Goal: Task Accomplishment & Management: Complete application form

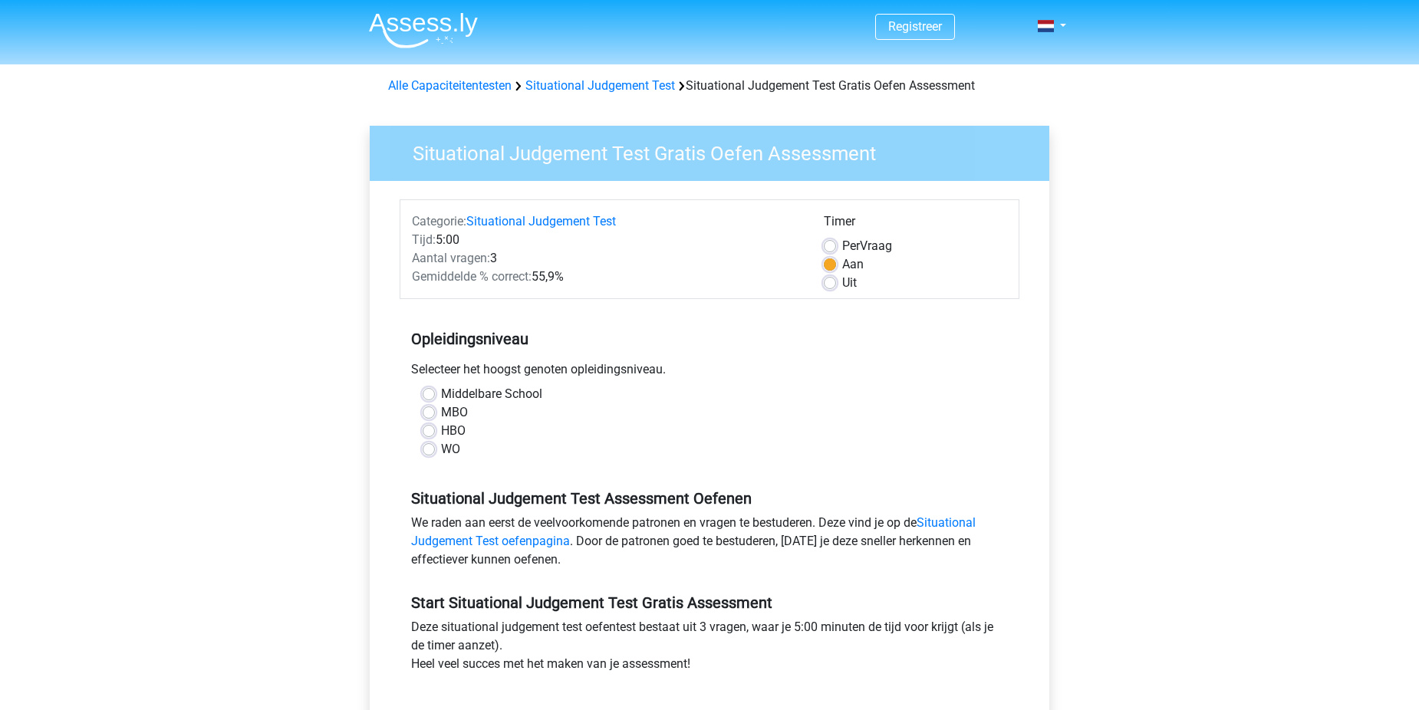
click at [441, 394] on label "Middelbare School" at bounding box center [491, 394] width 101 height 18
click at [429, 394] on input "Middelbare School" at bounding box center [429, 392] width 12 height 15
radio input "true"
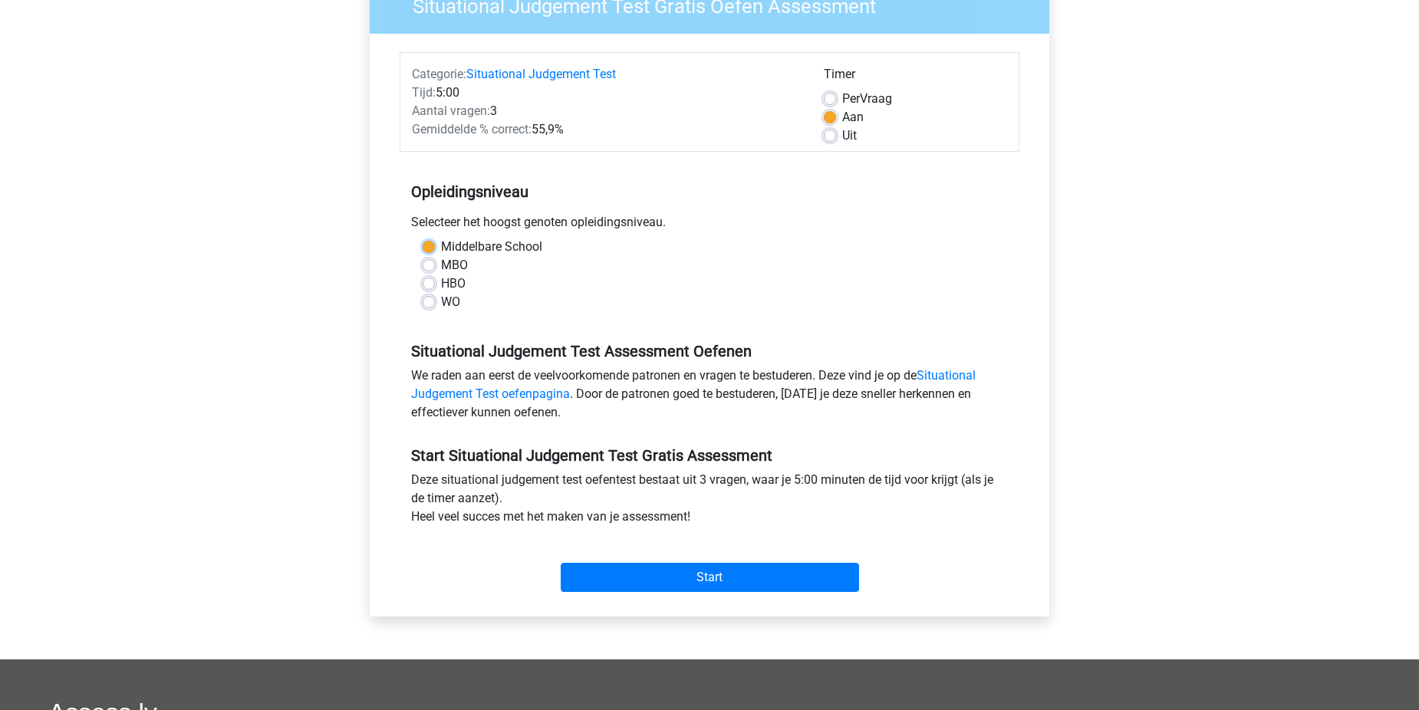
scroll to position [153, 0]
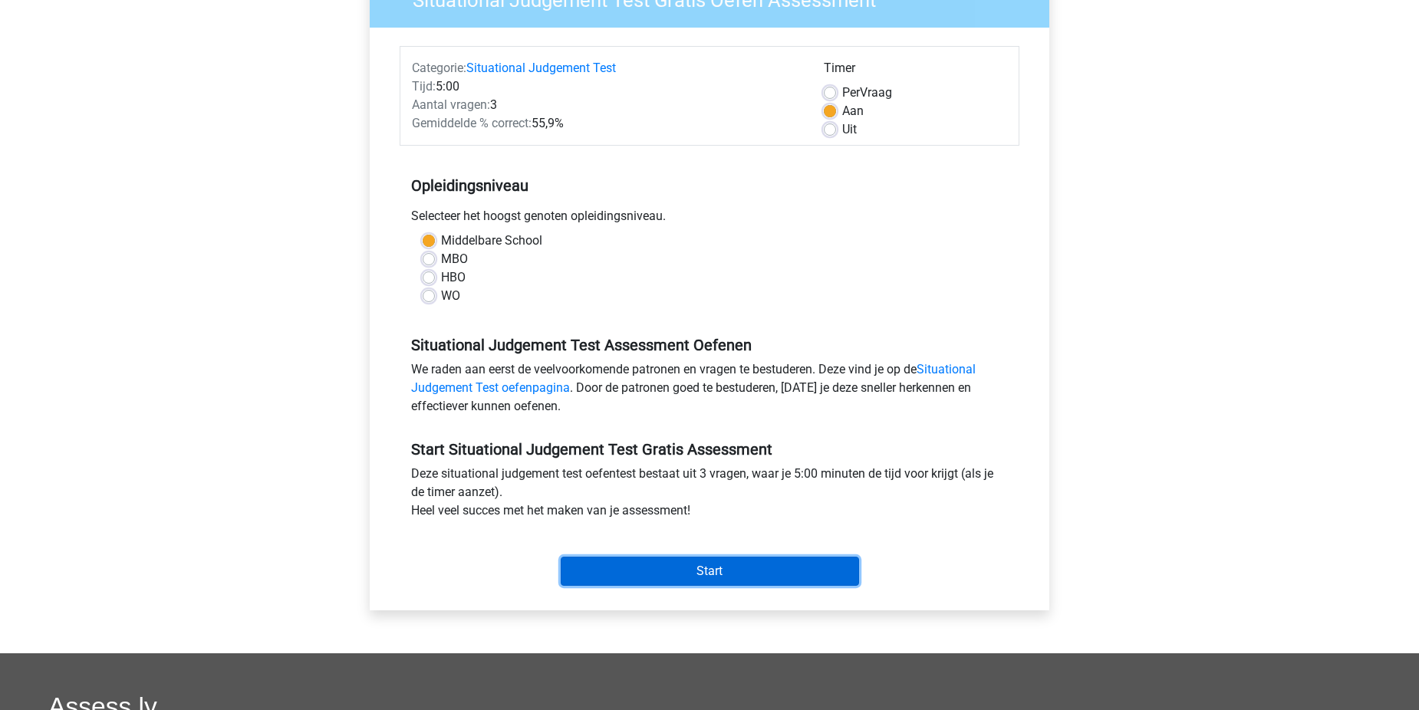
click at [716, 581] on input "Start" at bounding box center [710, 571] width 298 height 29
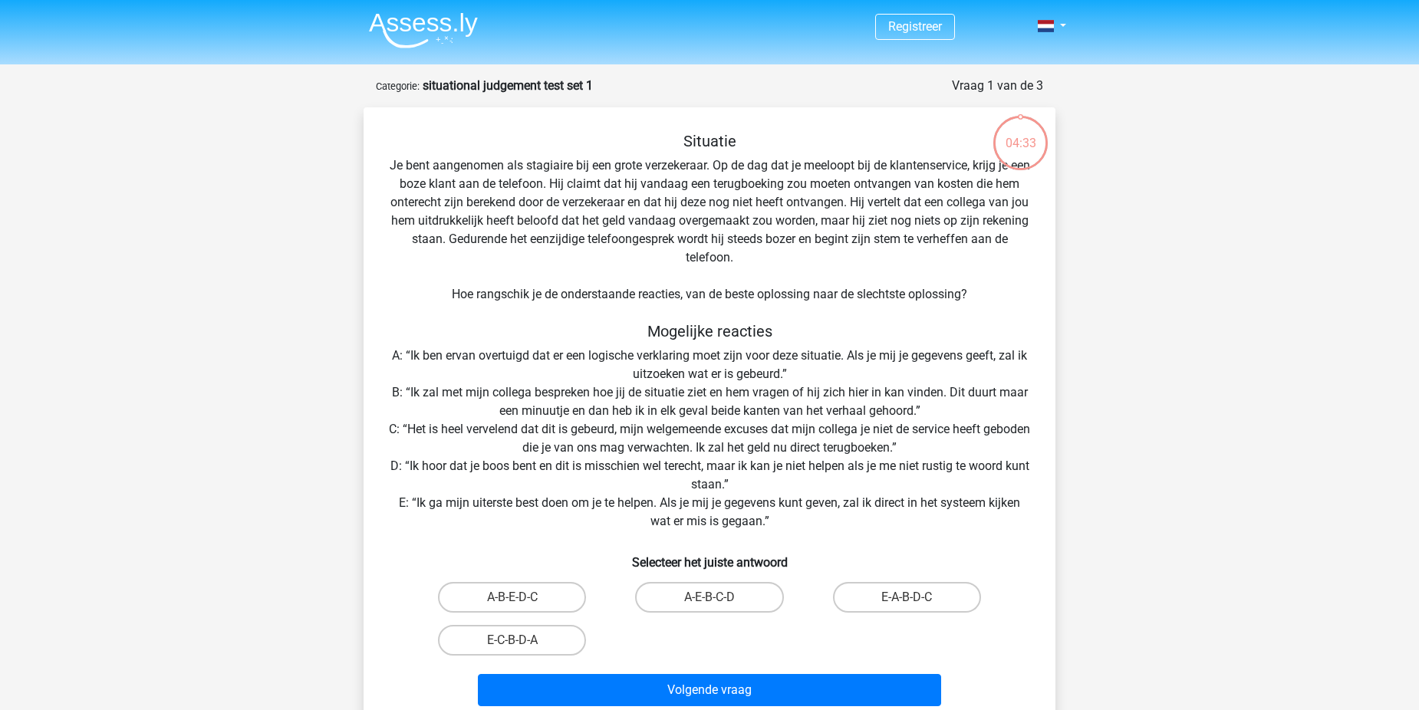
scroll to position [77, 0]
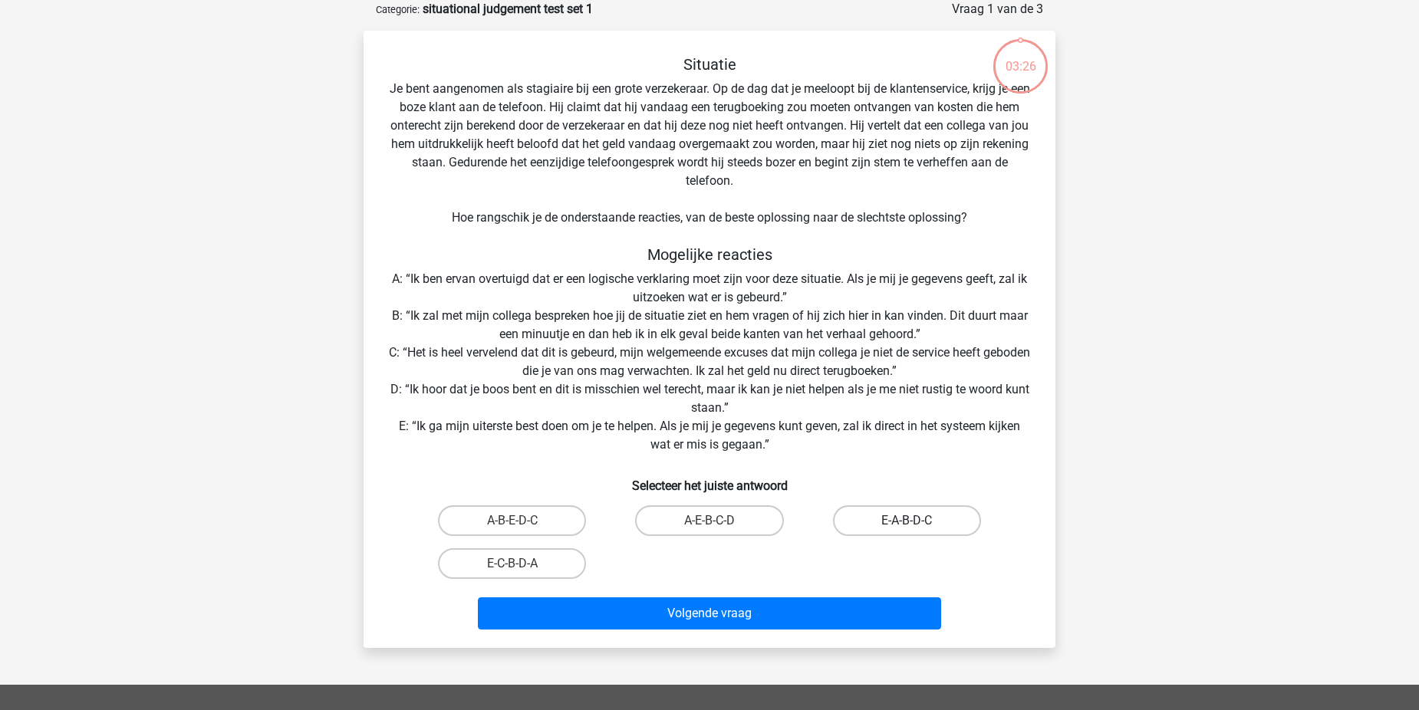
click at [898, 518] on label "E-A-B-D-C" at bounding box center [907, 521] width 148 height 31
click at [907, 521] on input "E-A-B-D-C" at bounding box center [912, 526] width 10 height 10
radio input "true"
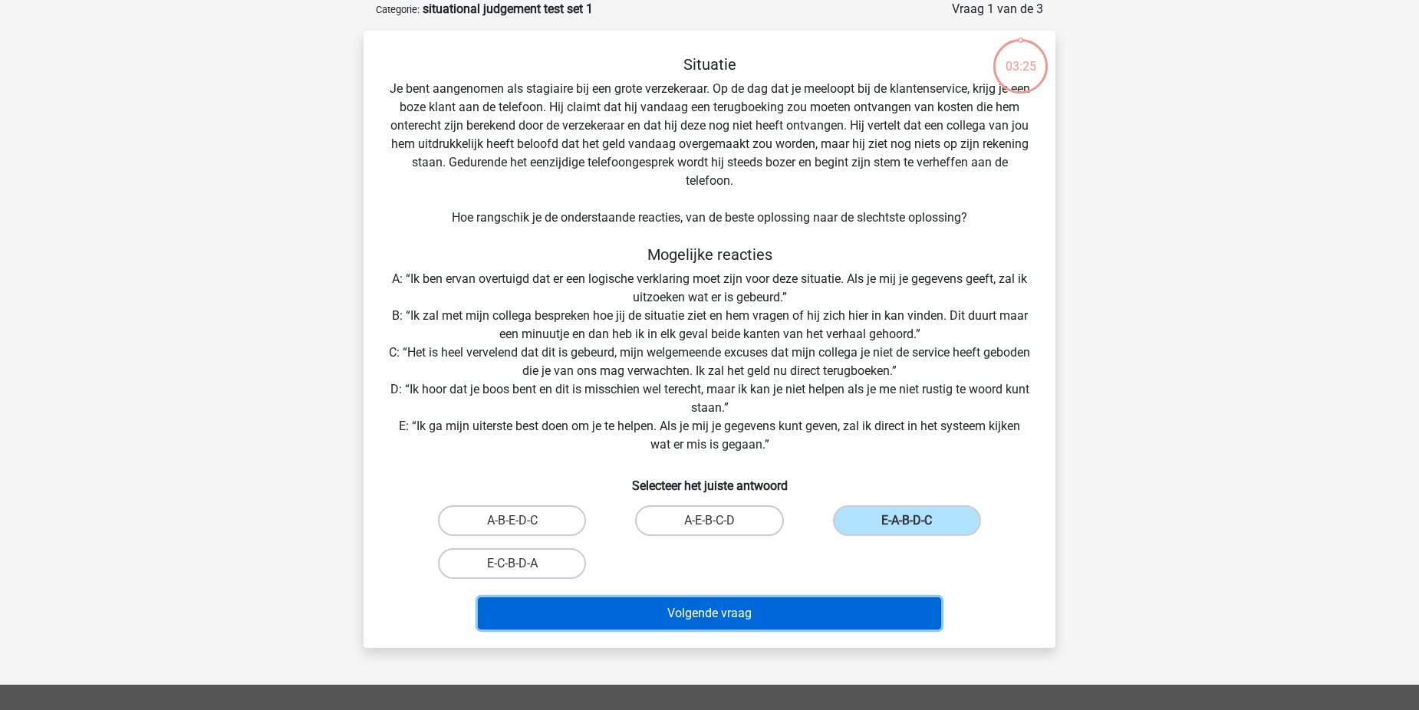
click at [675, 617] on button "Volgende vraag" at bounding box center [710, 614] width 464 height 32
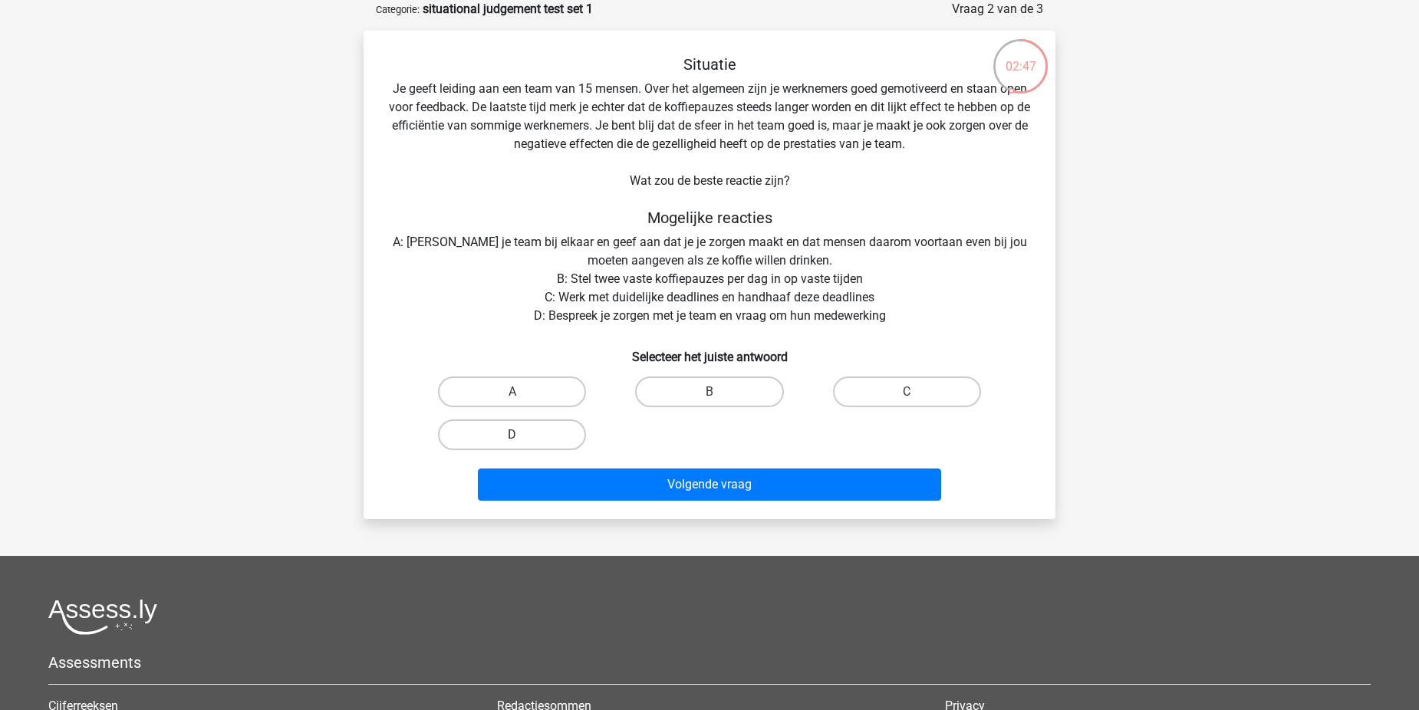
click at [543, 432] on label "D" at bounding box center [512, 435] width 148 height 31
click at [522, 435] on input "D" at bounding box center [517, 440] width 10 height 10
radio input "true"
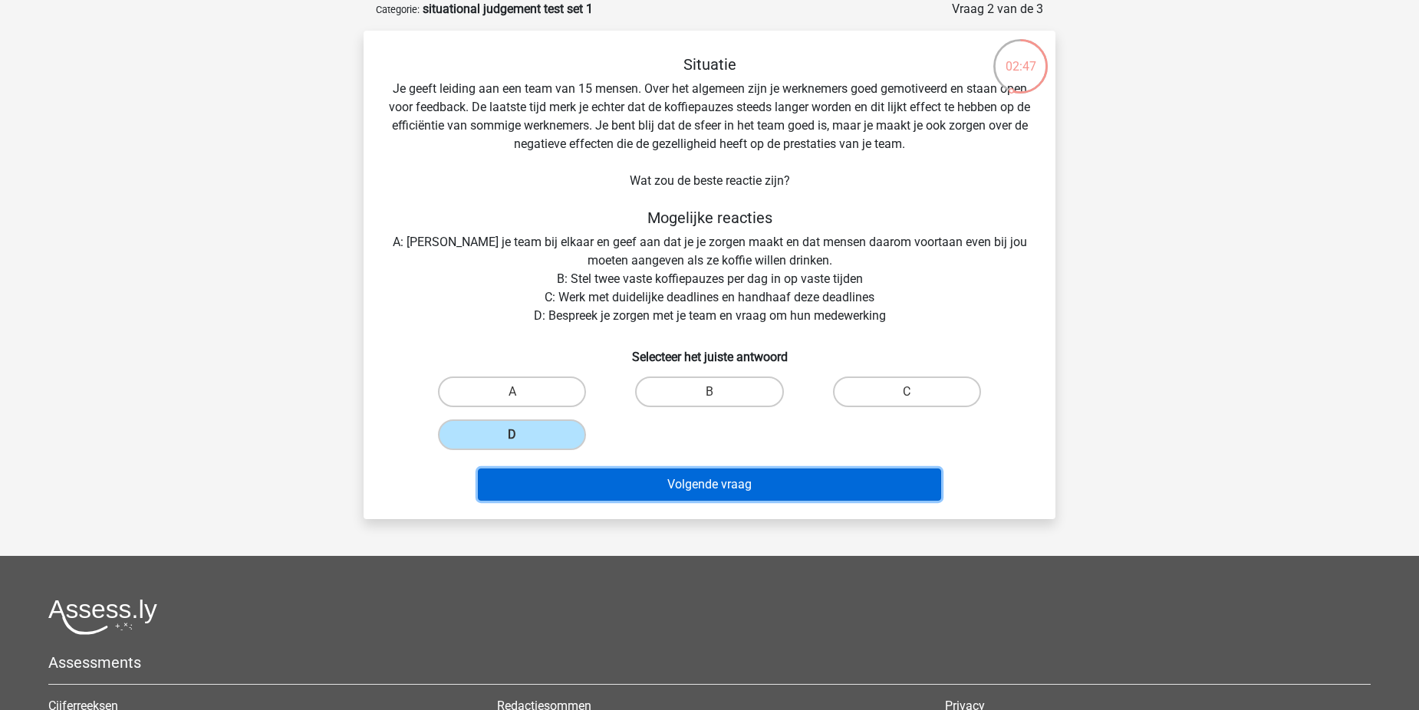
click at [713, 486] on button "Volgende vraag" at bounding box center [710, 485] width 464 height 32
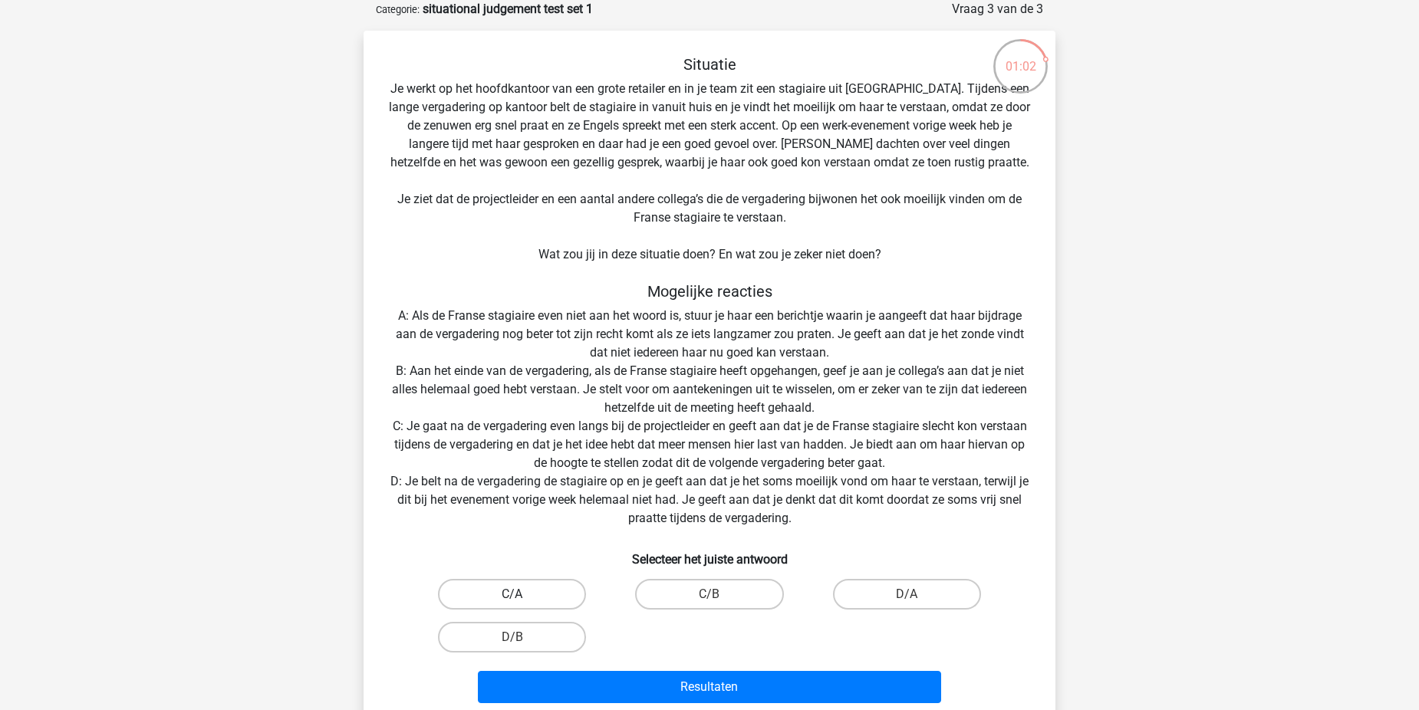
click at [526, 601] on label "C/A" at bounding box center [512, 594] width 148 height 31
click at [522, 601] on input "C/A" at bounding box center [517, 600] width 10 height 10
radio input "true"
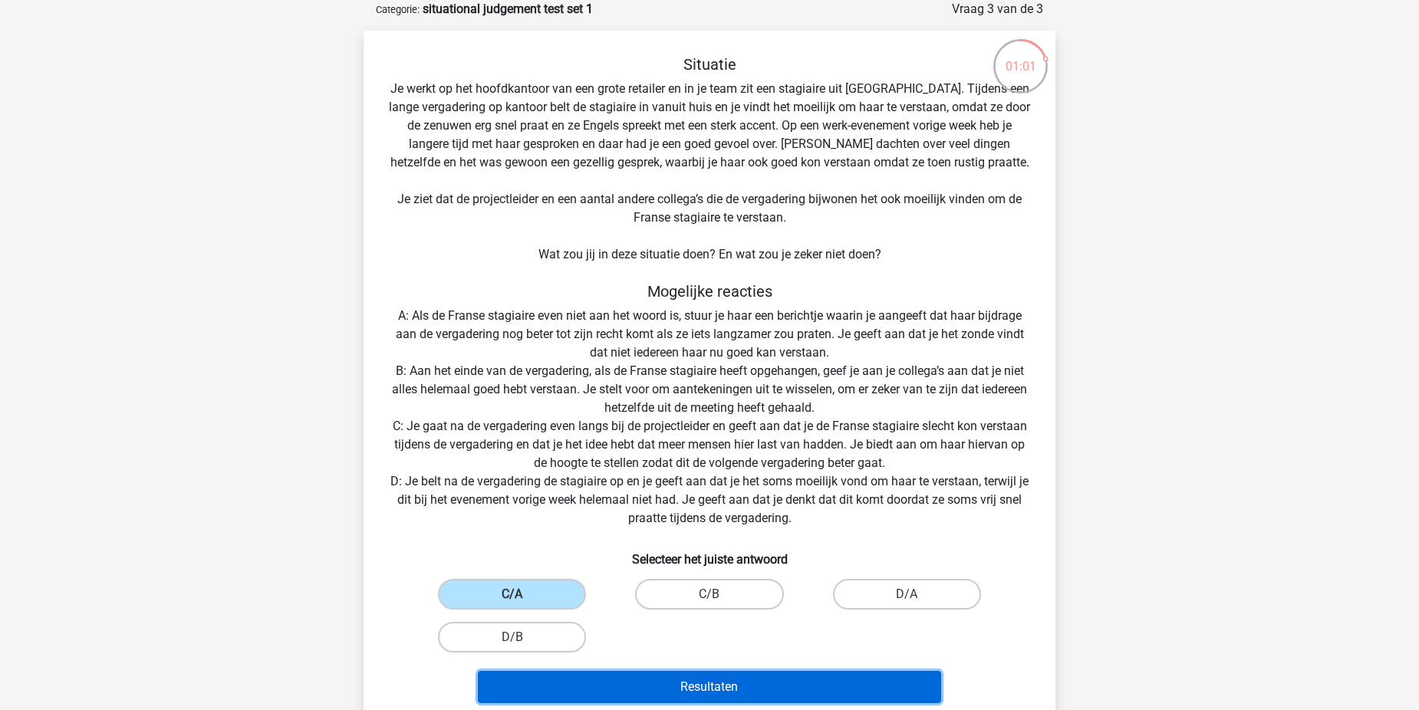
click at [747, 692] on button "Resultaten" at bounding box center [710, 687] width 464 height 32
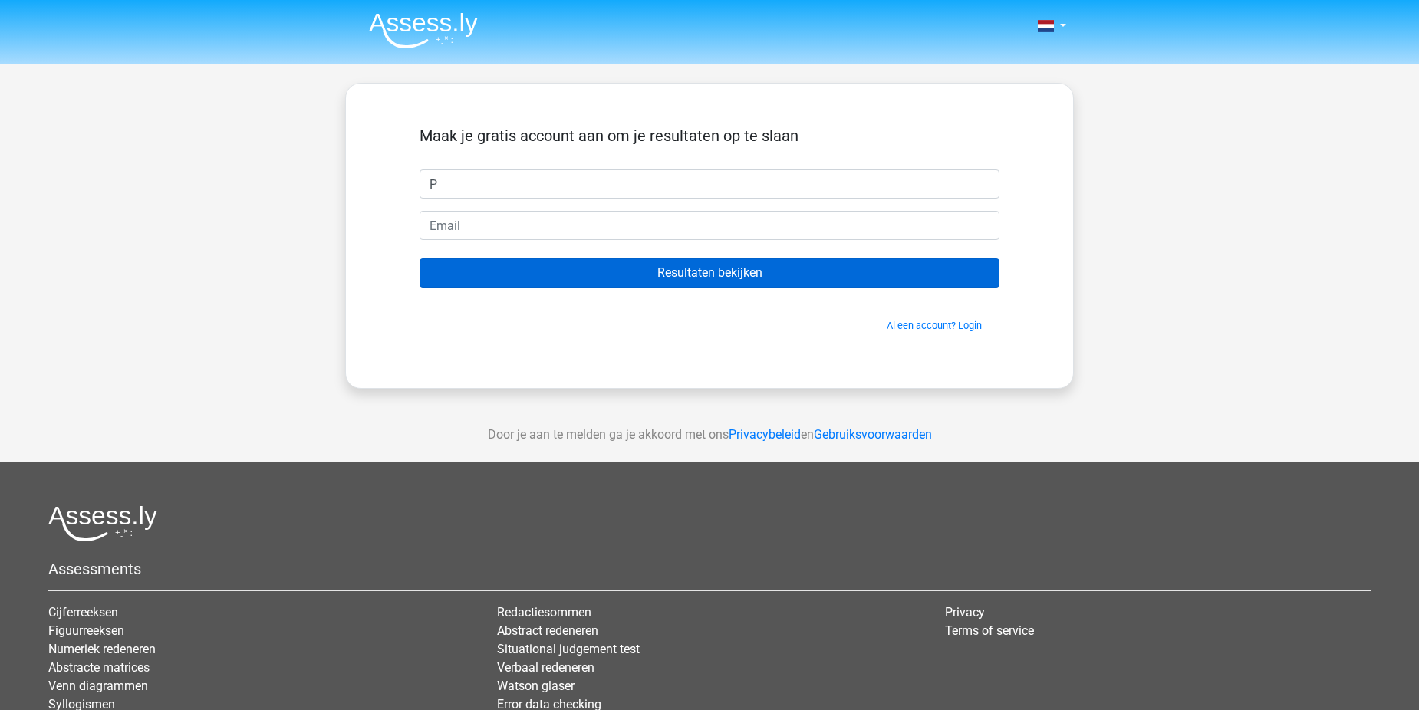
type input "petra"
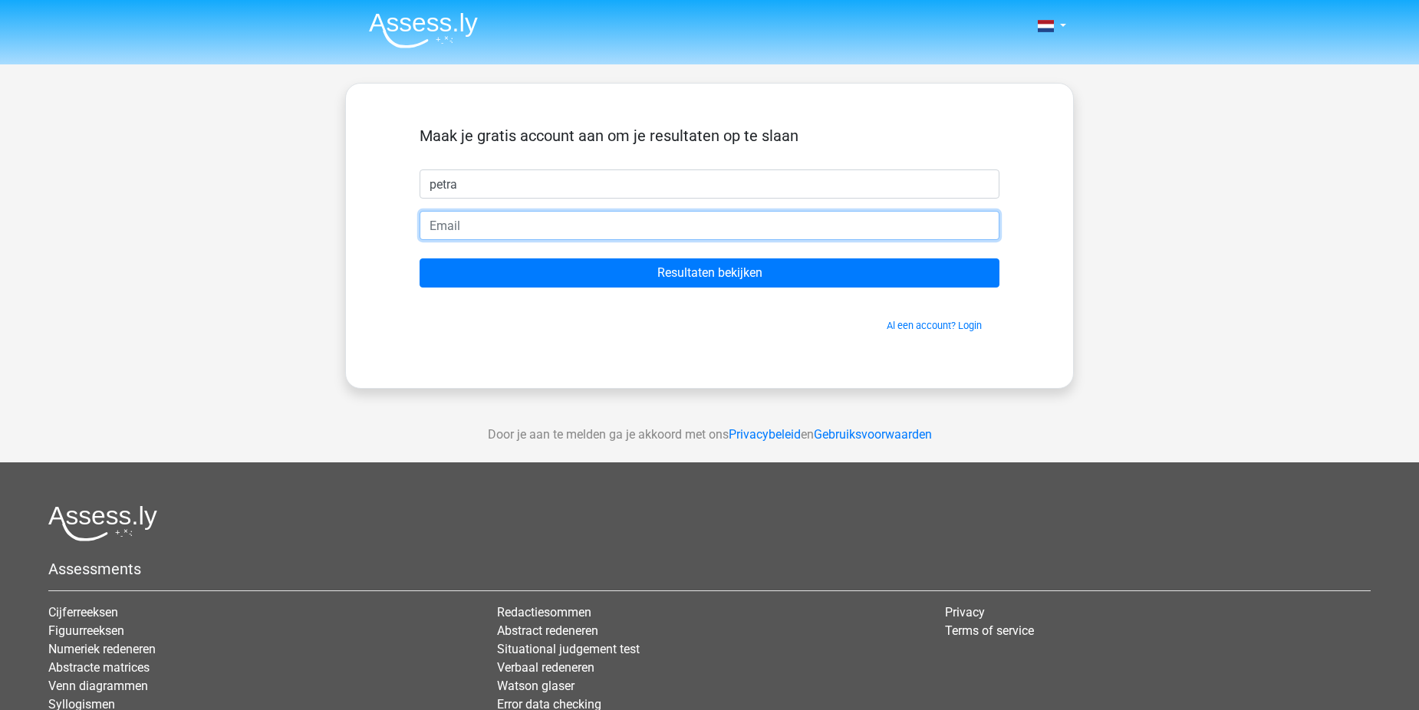
click at [447, 229] on input "email" at bounding box center [710, 225] width 580 height 29
type input "petrouska.bos@gmail.com"
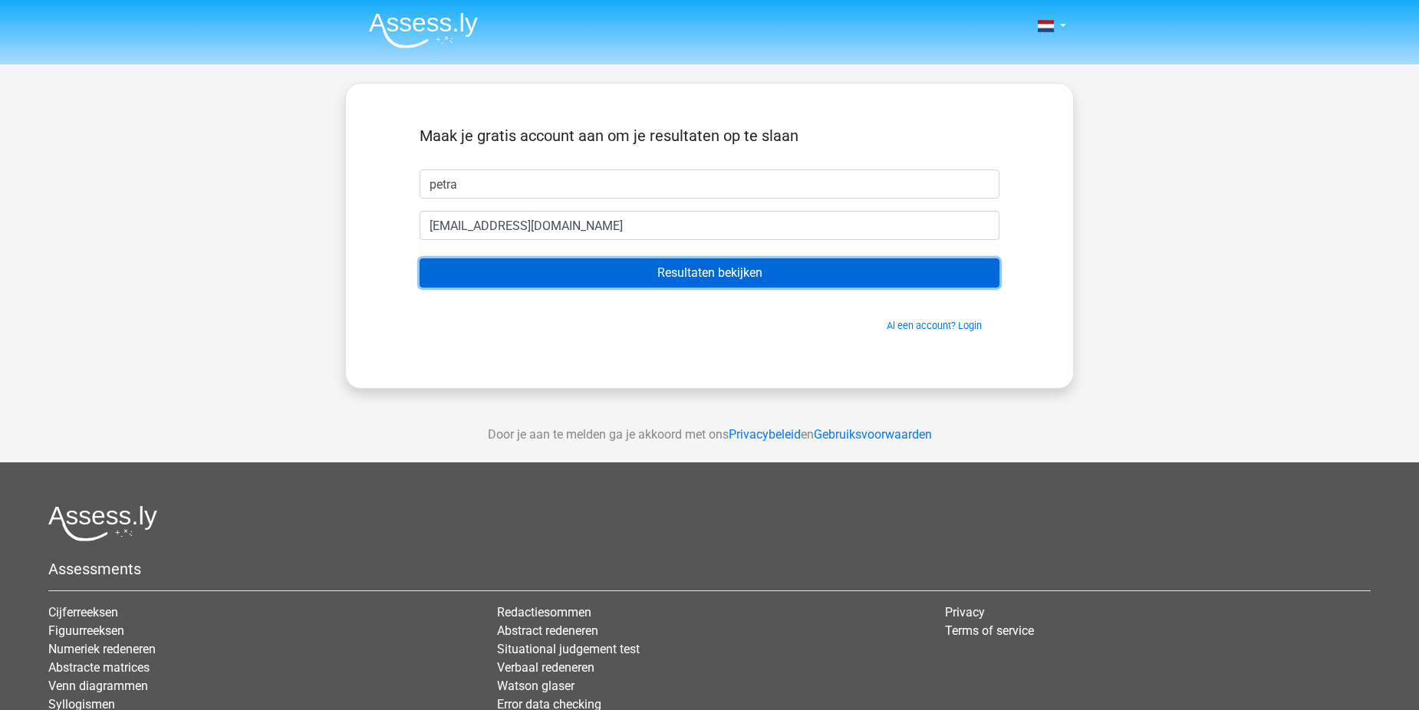
click at [729, 274] on input "Resultaten bekijken" at bounding box center [710, 273] width 580 height 29
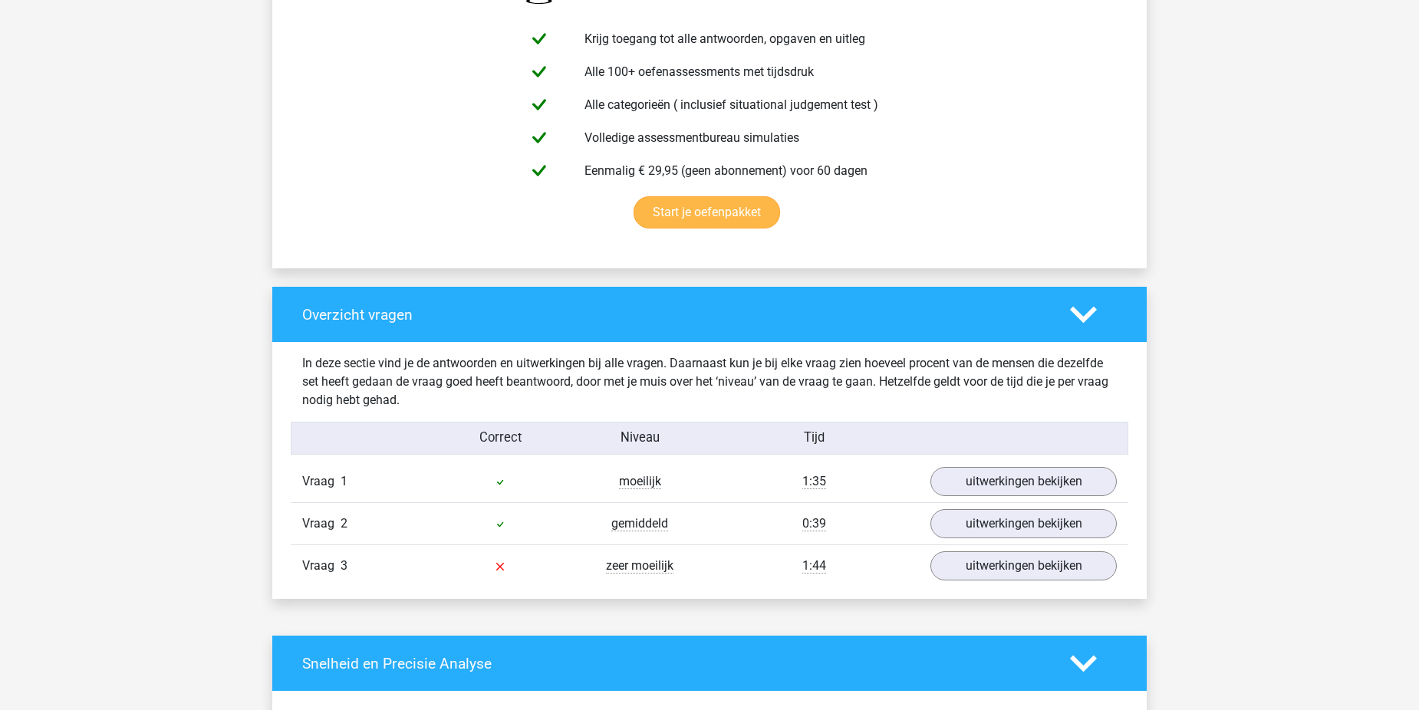
scroll to position [921, 0]
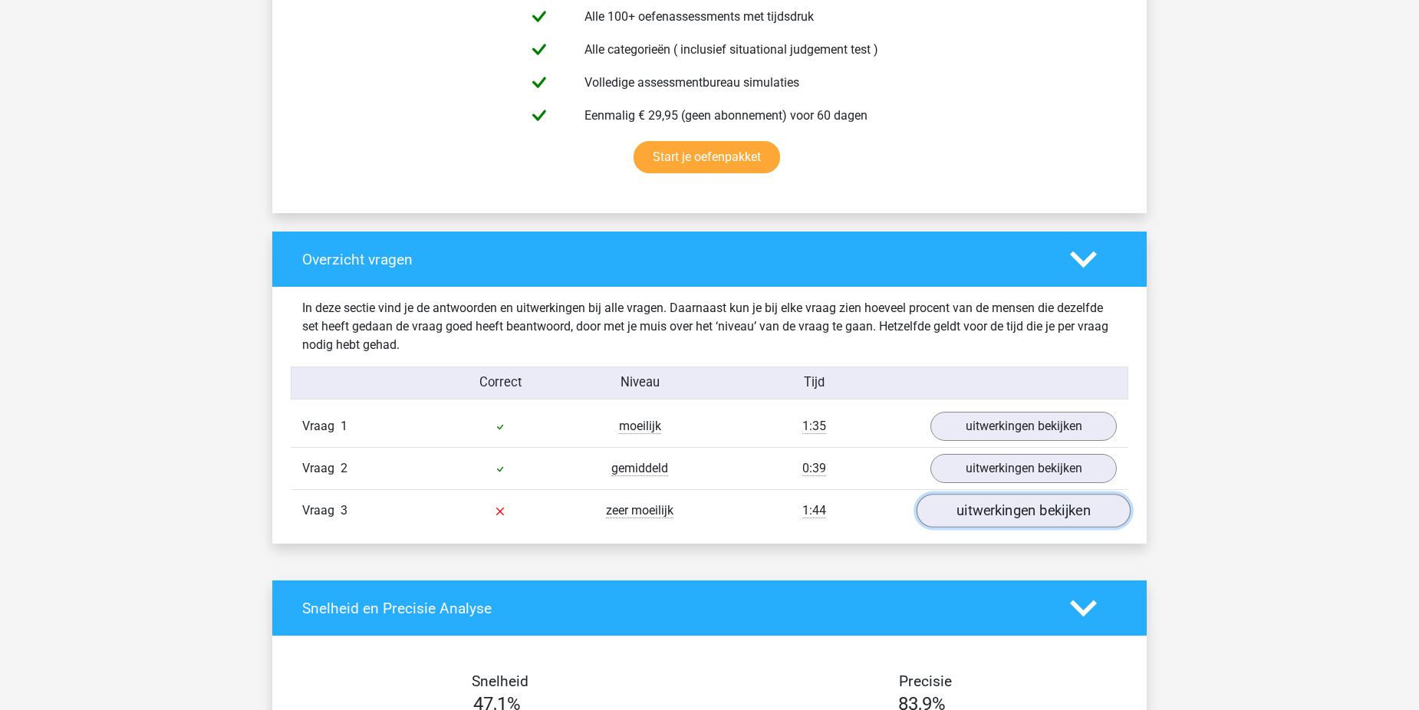
click at [1002, 515] on link "uitwerkingen bekijken" at bounding box center [1024, 511] width 214 height 34
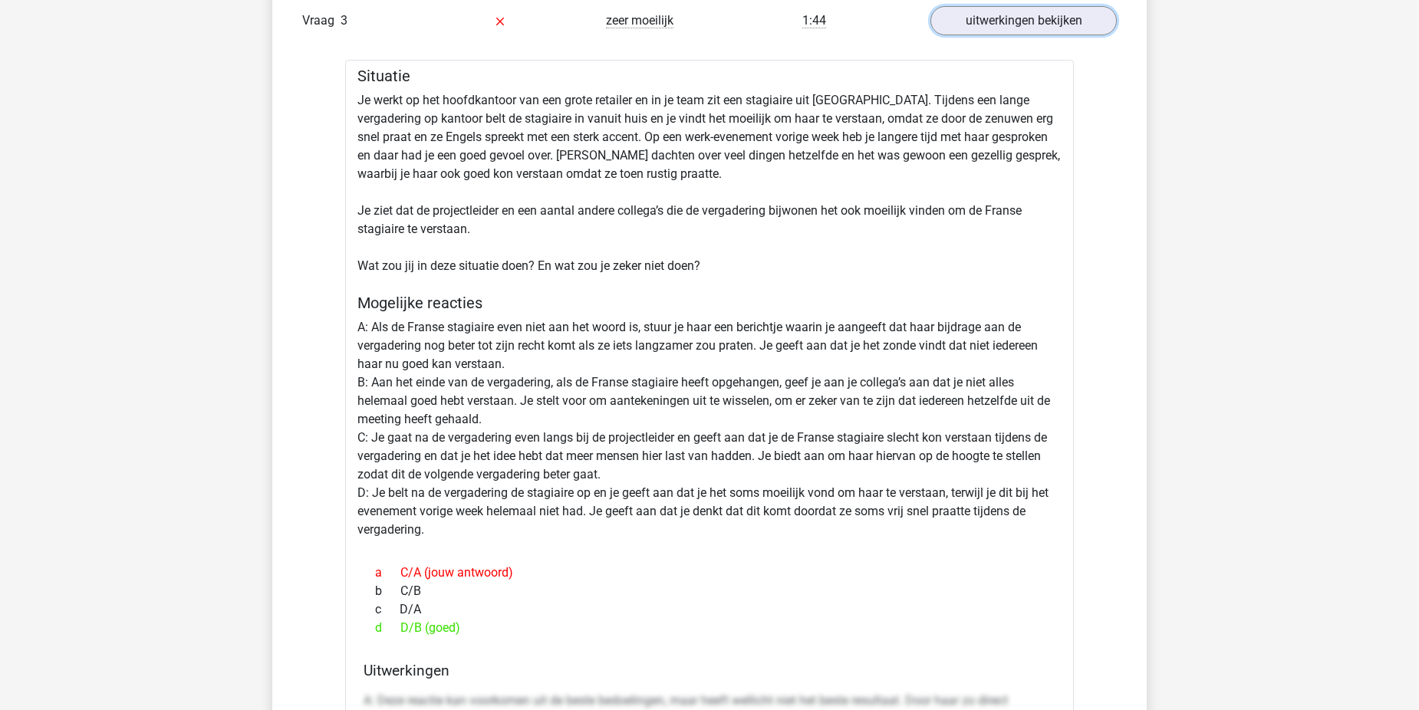
scroll to position [1458, 0]
